Goal: Ask a question

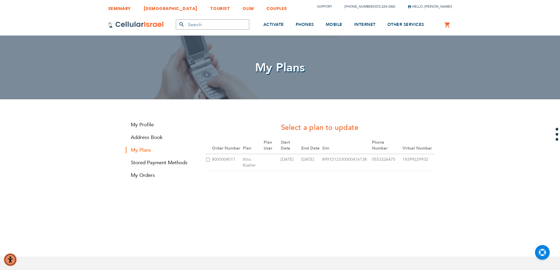
type input "[EMAIL_ADDRESS][DOMAIN_NAME]"
click at [208, 161] on input "checkbox" at bounding box center [208, 160] width 4 height 4
checkbox input "true"
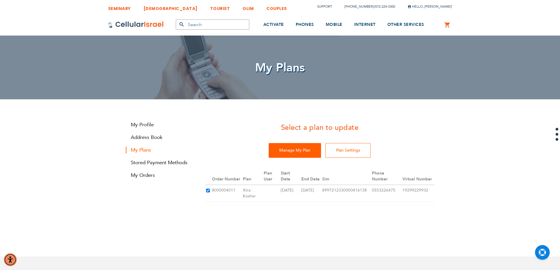
click at [312, 150] on input "Manage My Plan" at bounding box center [295, 150] width 52 height 15
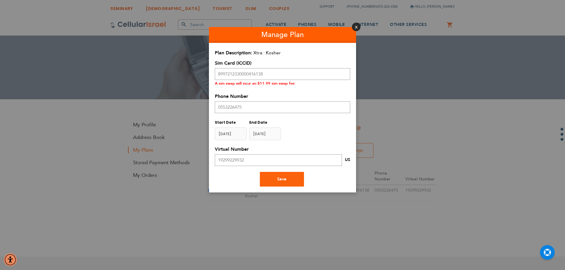
click at [355, 26] on button "Close" at bounding box center [356, 27] width 9 height 9
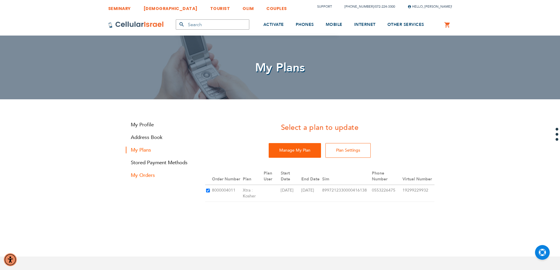
click at [141, 177] on link "My Orders" at bounding box center [161, 175] width 71 height 7
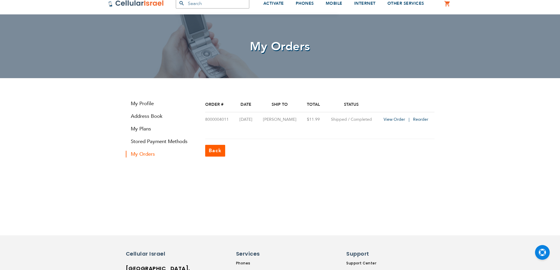
scroll to position [29, 0]
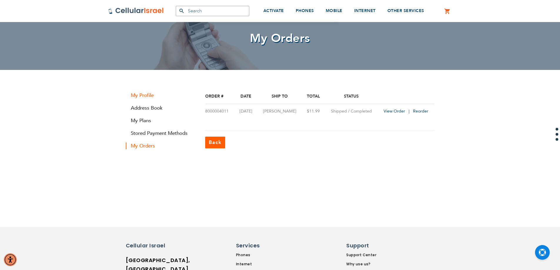
type input "[EMAIL_ADDRESS][DOMAIN_NAME]"
click at [146, 98] on link "My Profile" at bounding box center [161, 95] width 71 height 7
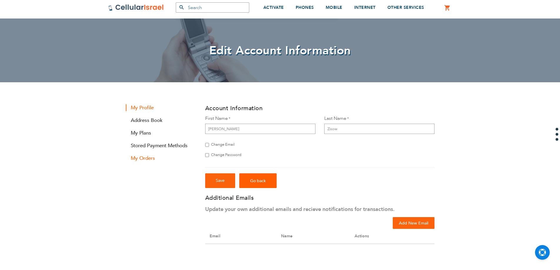
scroll to position [29, 0]
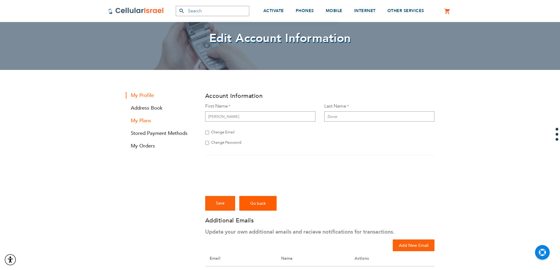
type input "[EMAIL_ADDRESS][DOMAIN_NAME]"
click at [144, 123] on link "My Plans" at bounding box center [161, 120] width 71 height 7
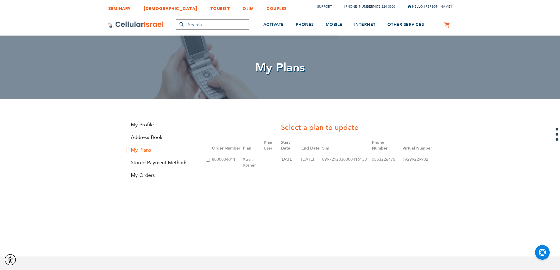
type input "[EMAIL_ADDRESS][DOMAIN_NAME]"
click at [213, 163] on td "8000004011" at bounding box center [226, 162] width 31 height 17
click at [209, 157] on td at bounding box center [208, 162] width 6 height 17
click at [209, 159] on input "checkbox" at bounding box center [208, 160] width 4 height 4
checkbox input "true"
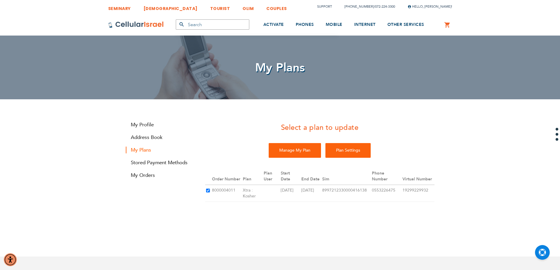
click at [344, 156] on input "Plan Settings" at bounding box center [348, 150] width 45 height 15
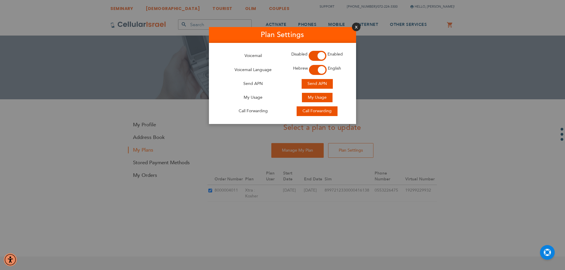
click at [359, 24] on button "Close" at bounding box center [356, 27] width 9 height 9
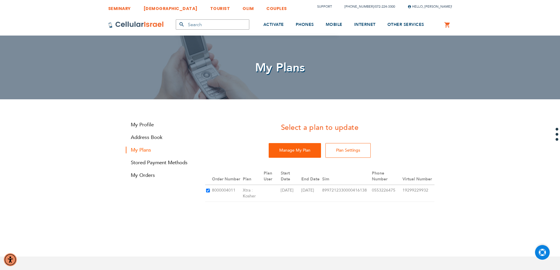
click at [546, 252] on img "Open Chat" at bounding box center [542, 252] width 7 height 7
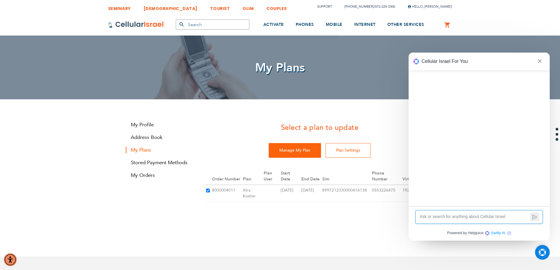
click at [456, 218] on textarea at bounding box center [475, 217] width 110 height 7
type textarea "why was i charged i canceled my plan"
